Goal: Information Seeking & Learning: Learn about a topic

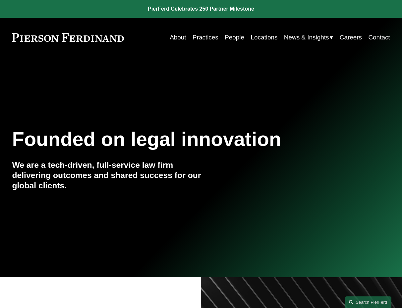
click at [237, 36] on link "People" at bounding box center [235, 37] width 20 height 13
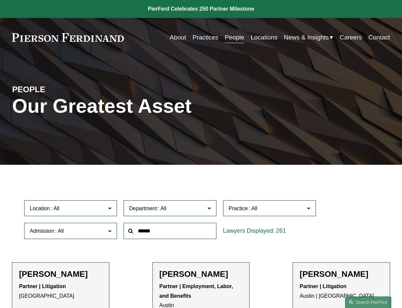
click at [196, 227] on input "text" at bounding box center [170, 231] width 93 height 16
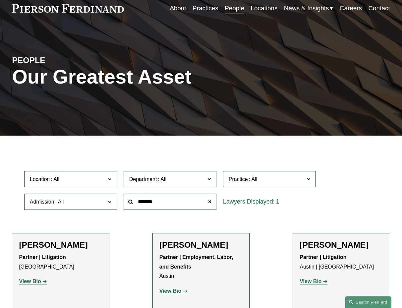
scroll to position [66, 0]
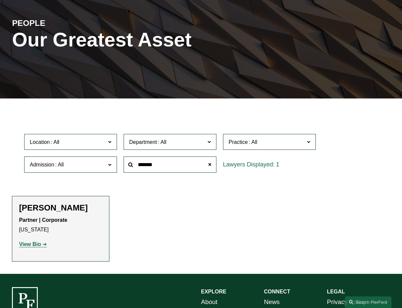
drag, startPoint x: 167, startPoint y: 168, endPoint x: 137, endPoint y: 167, distance: 29.8
click at [137, 167] on input "*******" at bounding box center [170, 164] width 93 height 16
type input "*****"
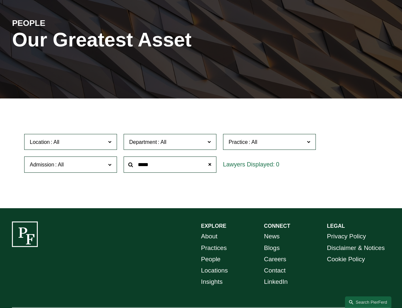
drag, startPoint x: 173, startPoint y: 166, endPoint x: 138, endPoint y: 168, distance: 34.8
click at [138, 168] on input "*****" at bounding box center [170, 164] width 93 height 16
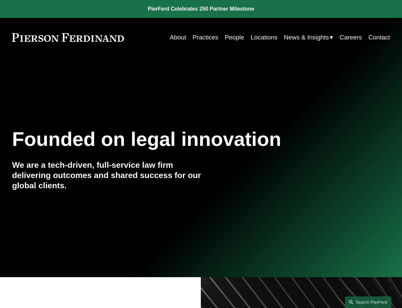
click at [226, 36] on link "People" at bounding box center [235, 37] width 20 height 13
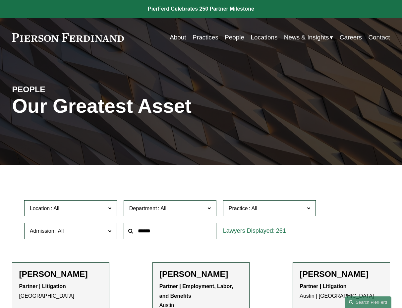
click at [159, 237] on input "text" at bounding box center [170, 231] width 93 height 16
type input "***"
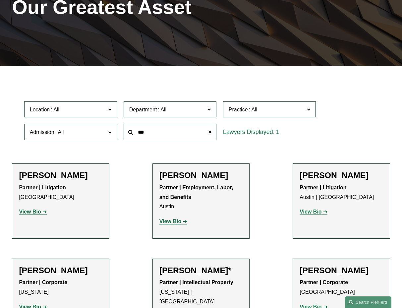
scroll to position [99, 0]
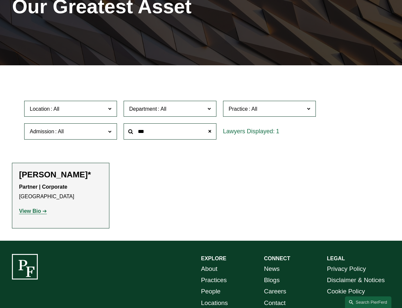
click at [30, 210] on strong "View Bio" at bounding box center [30, 211] width 22 height 6
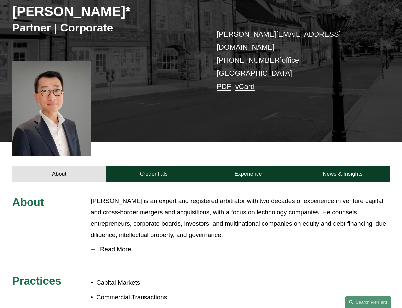
scroll to position [132, 0]
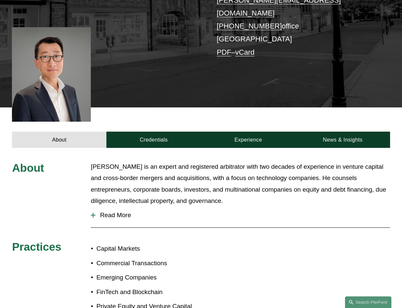
click at [117, 211] on span "Read More" at bounding box center [242, 214] width 294 height 7
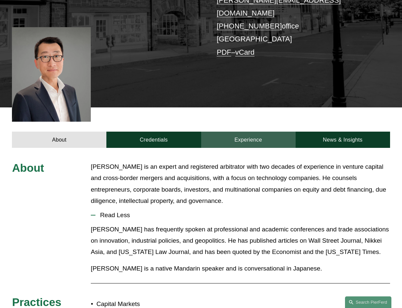
click at [256, 132] on link "Experience" at bounding box center [248, 139] width 94 height 16
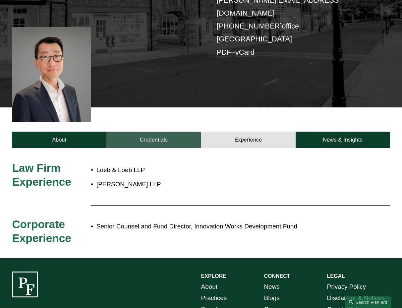
click at [153, 131] on link "Credentials" at bounding box center [153, 139] width 94 height 16
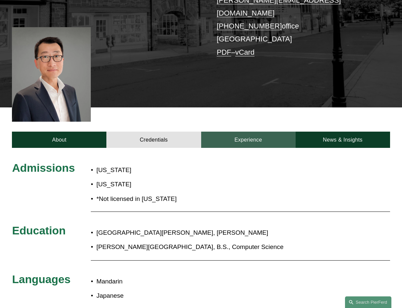
click at [255, 132] on link "Experience" at bounding box center [248, 139] width 94 height 16
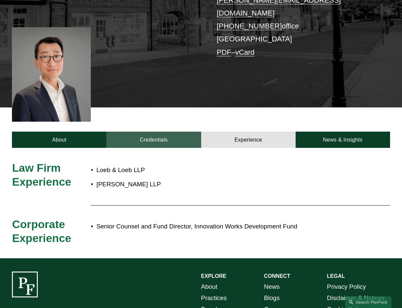
click at [180, 131] on link "Credentials" at bounding box center [153, 139] width 94 height 16
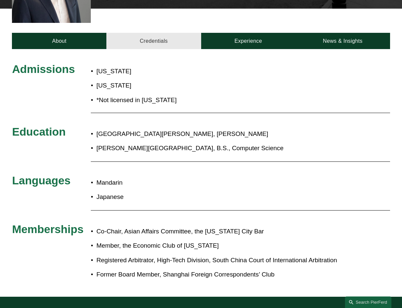
scroll to position [232, 0]
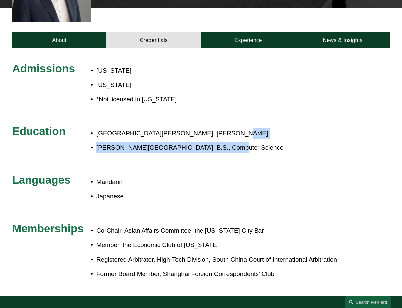
drag, startPoint x: 215, startPoint y: 122, endPoint x: 218, endPoint y: 130, distance: 9.2
click at [218, 130] on div "Santa Clara University School of Law, J.D. Webster University, B.S., Computer S…" at bounding box center [217, 140] width 252 height 32
click at [218, 130] on ul "Santa Clara University School of Law, J.D. Webster University, B.S., Computer S…" at bounding box center [217, 141] width 252 height 26
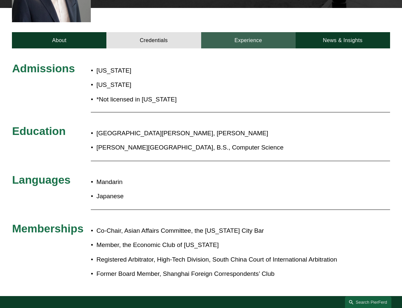
drag, startPoint x: 243, startPoint y: 32, endPoint x: 258, endPoint y: 33, distance: 14.3
click at [243, 32] on link "Experience" at bounding box center [248, 40] width 94 height 16
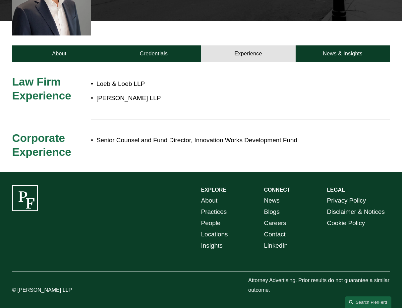
scroll to position [209, 0]
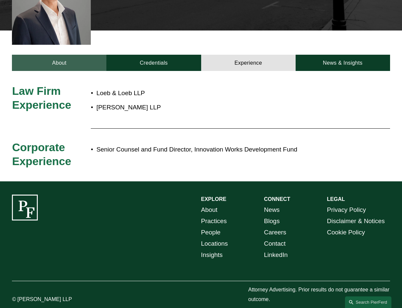
click at [83, 55] on link "About" at bounding box center [59, 63] width 94 height 16
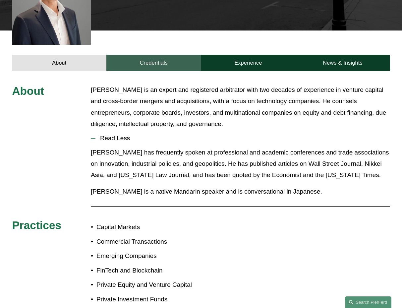
click at [142, 55] on link "Credentials" at bounding box center [153, 63] width 94 height 16
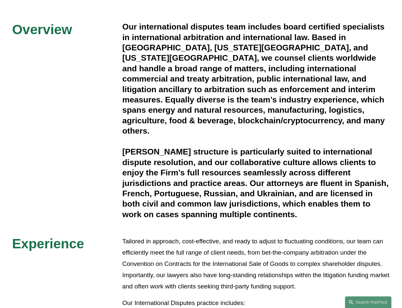
scroll to position [166, 0]
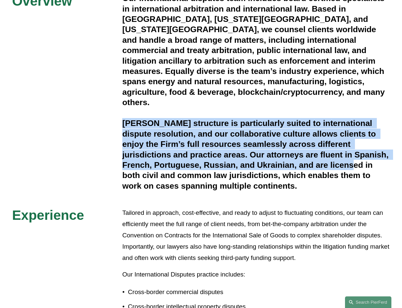
drag, startPoint x: 119, startPoint y: 110, endPoint x: 119, endPoint y: 170, distance: 60.3
click at [119, 170] on div "Overview Our international disputes team includes board certified specialists i…" at bounding box center [201, 294] width 402 height 602
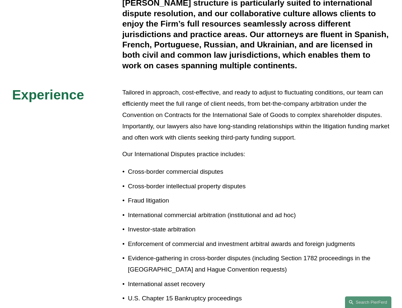
scroll to position [364, 0]
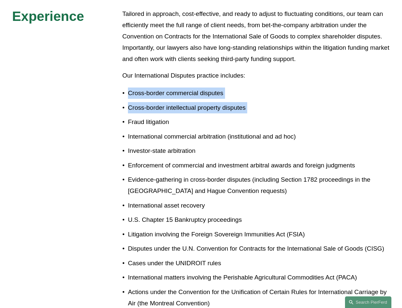
drag, startPoint x: 118, startPoint y: 84, endPoint x: 119, endPoint y: 124, distance: 39.4
click at [122, 124] on ul "Cross-border commercial disputes Cross-border intellectual property disputes Fr…" at bounding box center [256, 204] width 268 height 235
click at [128, 131] on p "International commercial arbitration (institutional and ad hoc)" at bounding box center [259, 136] width 262 height 11
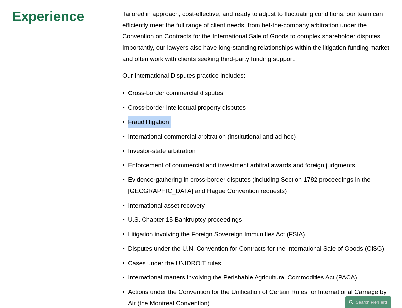
drag, startPoint x: 122, startPoint y: 115, endPoint x: 120, endPoint y: 131, distance: 17.0
click at [122, 131] on ul "Cross-border commercial disputes Cross-border intellectual property disputes Fr…" at bounding box center [256, 204] width 268 height 235
click at [128, 132] on p "International commercial arbitration (institutional and ad hoc)" at bounding box center [259, 136] width 262 height 11
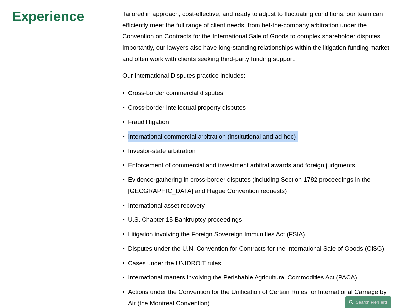
drag, startPoint x: 128, startPoint y: 130, endPoint x: 127, endPoint y: 143, distance: 12.9
click at [127, 143] on ul "Cross-border commercial disputes Cross-border intellectual property disputes Fr…" at bounding box center [256, 204] width 268 height 235
click at [128, 145] on p "Investor-state arbitration" at bounding box center [259, 150] width 262 height 11
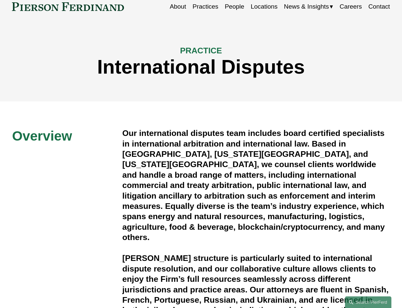
scroll to position [0, 0]
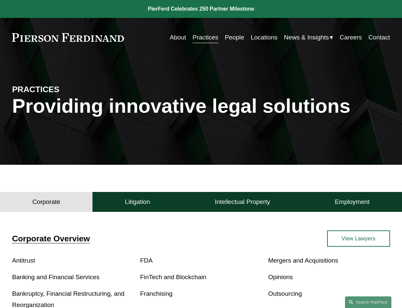
scroll to position [33, 0]
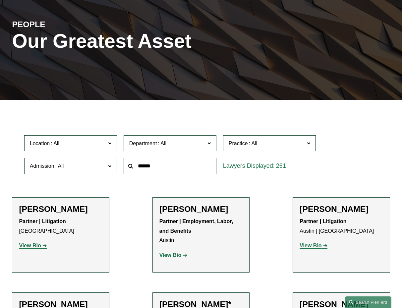
scroll to position [66, 0]
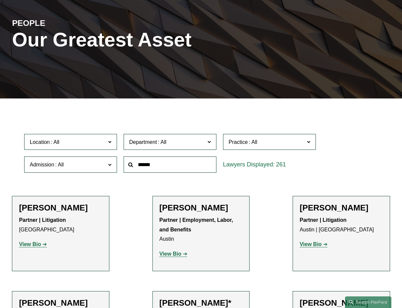
click at [241, 139] on span "Practice" at bounding box center [267, 141] width 76 height 9
click at [0, 0] on link "Trusts & Estates" at bounding box center [0, 0] width 0 height 0
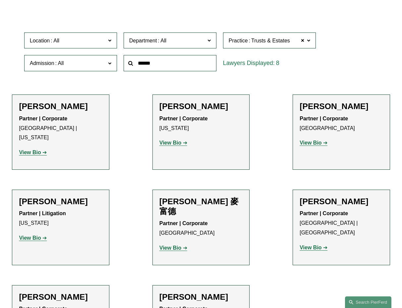
scroll to position [166, 0]
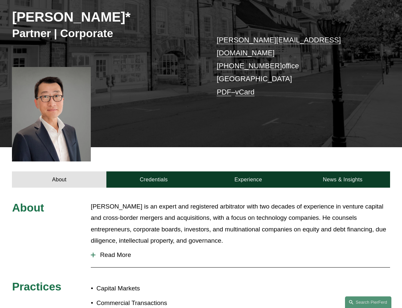
scroll to position [132, 0]
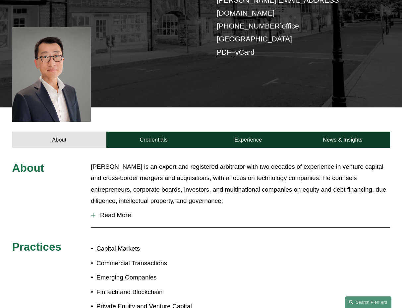
click at [117, 211] on span "Read More" at bounding box center [242, 214] width 294 height 7
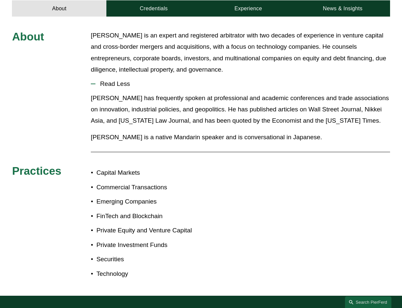
scroll to position [166, 0]
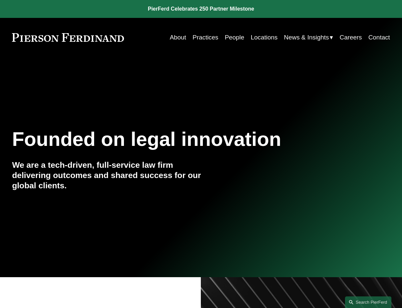
click at [238, 38] on link "People" at bounding box center [235, 37] width 20 height 13
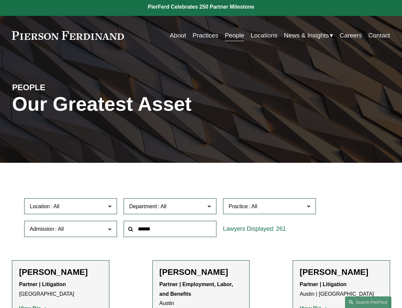
scroll to position [66, 0]
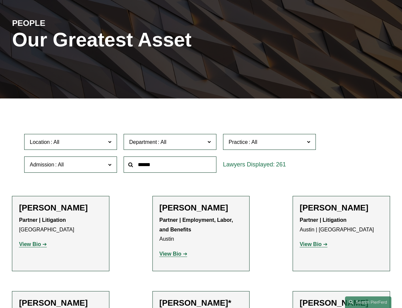
click at [231, 143] on span "Practice" at bounding box center [238, 142] width 19 height 6
click at [0, 0] on link "Franchising" at bounding box center [0, 0] width 0 height 0
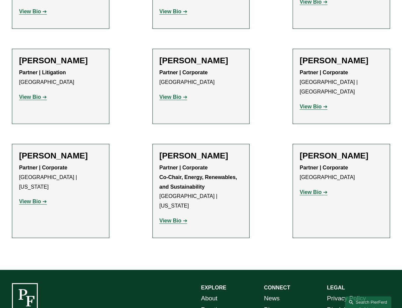
scroll to position [397, 0]
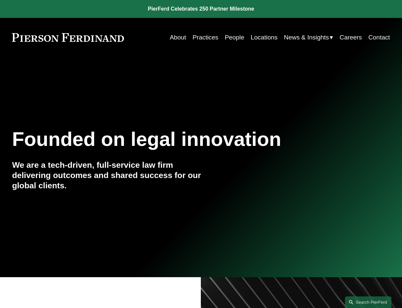
click at [232, 35] on link "People" at bounding box center [235, 37] width 20 height 13
